Goal: Task Accomplishment & Management: Manage account settings

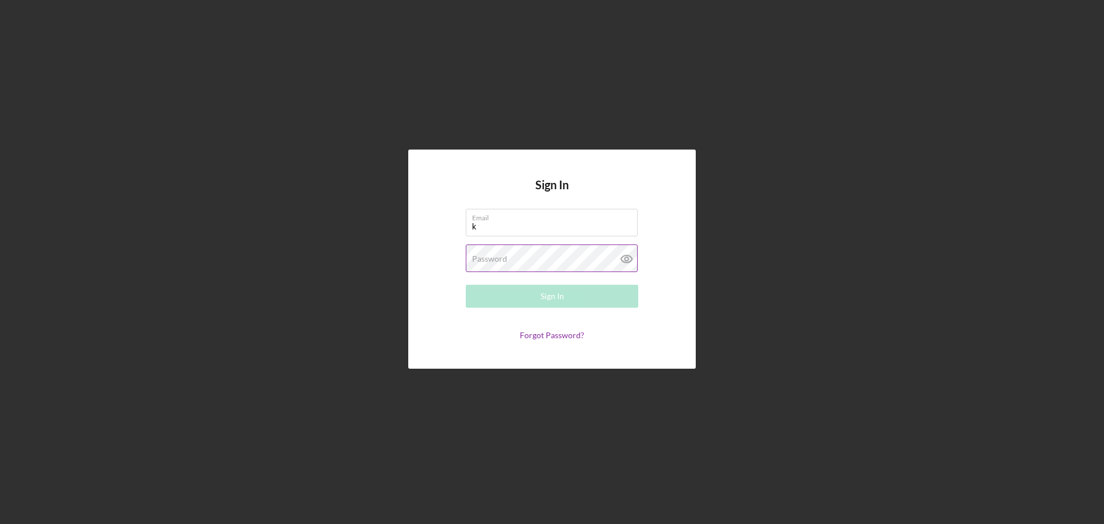
type input "[EMAIL_ADDRESS][DOMAIN_NAME]"
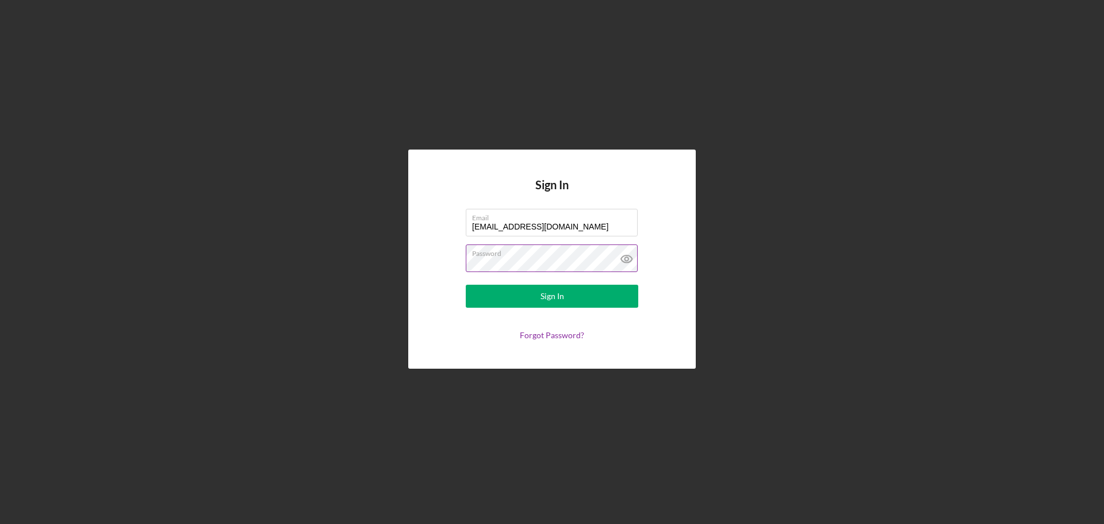
click at [466, 285] on button "Sign In" at bounding box center [552, 296] width 172 height 23
click at [620, 264] on icon at bounding box center [626, 258] width 29 height 29
click at [582, 289] on button "Sign In" at bounding box center [552, 296] width 172 height 23
click at [576, 288] on button "Sign In" at bounding box center [552, 296] width 172 height 23
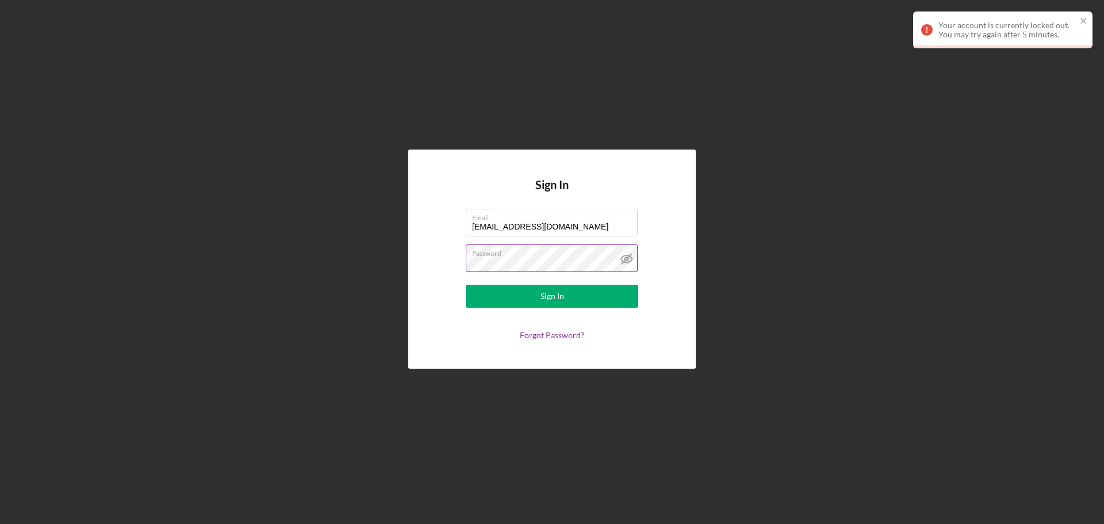
click at [282, 281] on div "Sign In Email [EMAIL_ADDRESS][DOMAIN_NAME] Password Sign In Forgot Password?" at bounding box center [552, 259] width 1092 height 518
click at [466, 285] on button "Sign In" at bounding box center [552, 296] width 172 height 23
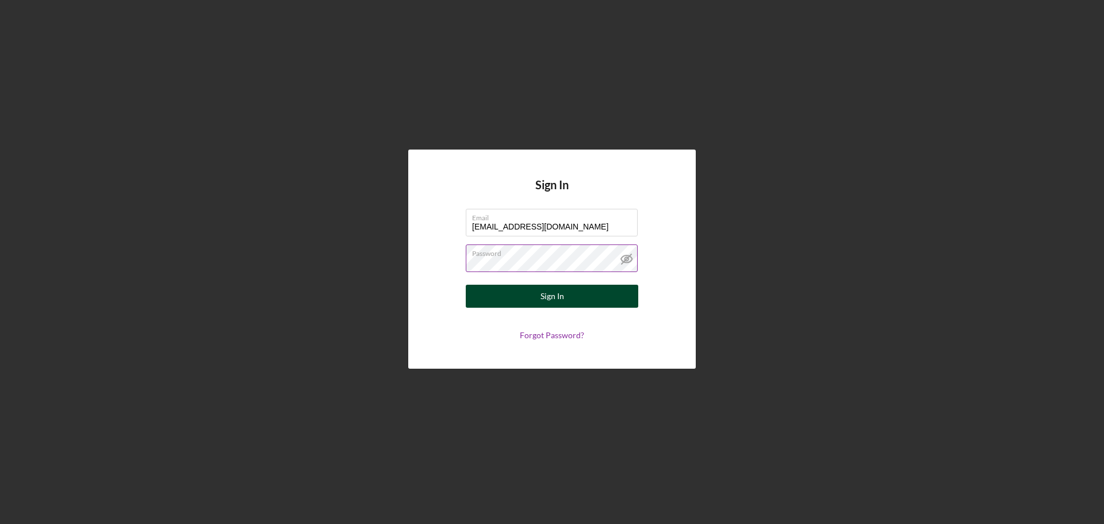
click at [495, 292] on button "Sign In" at bounding box center [552, 296] width 172 height 23
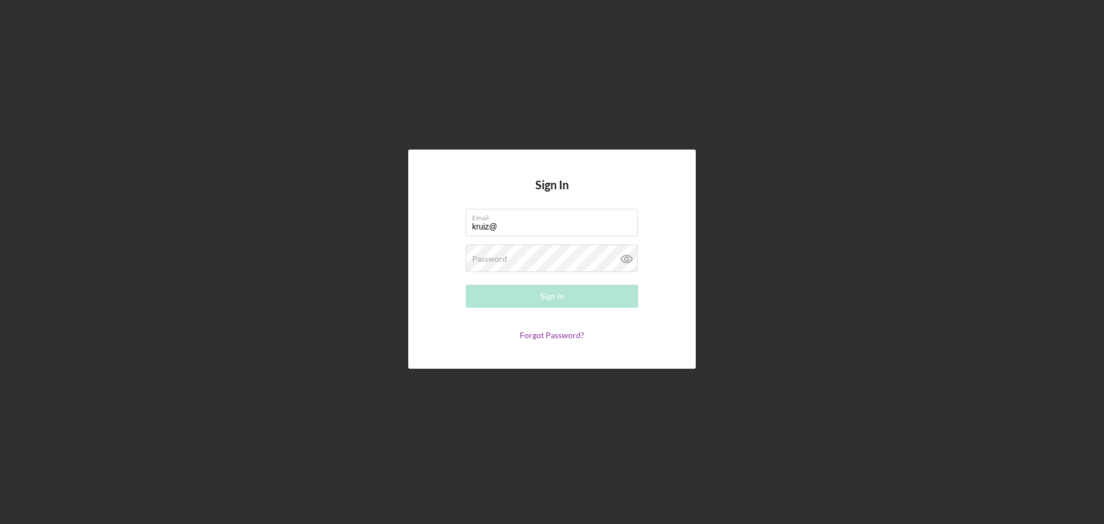
type input "[EMAIL_ADDRESS][DOMAIN_NAME]"
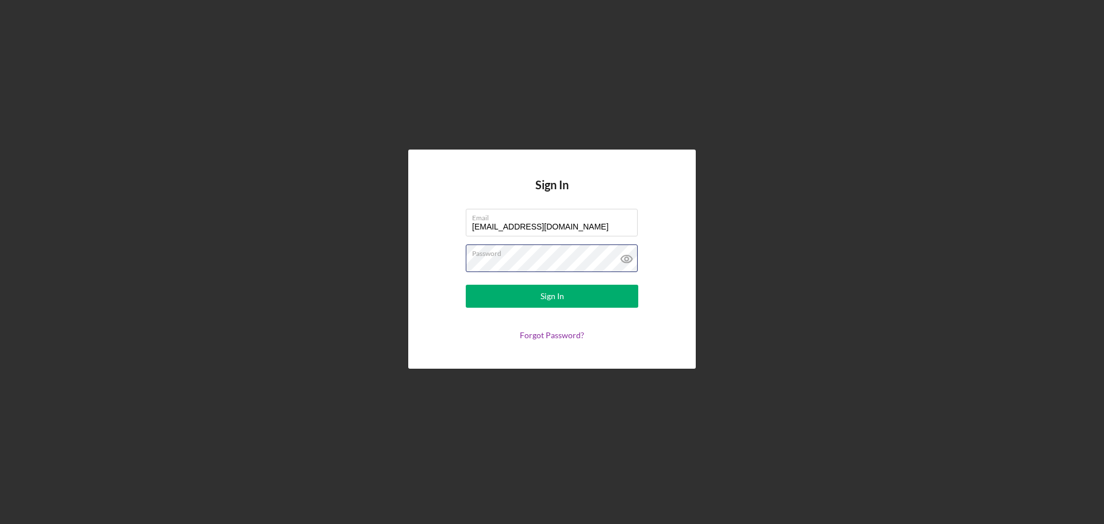
click at [466, 285] on button "Sign In" at bounding box center [552, 296] width 172 height 23
click at [536, 212] on div "Email" at bounding box center [552, 223] width 172 height 29
